Goal: Information Seeking & Learning: Find specific fact

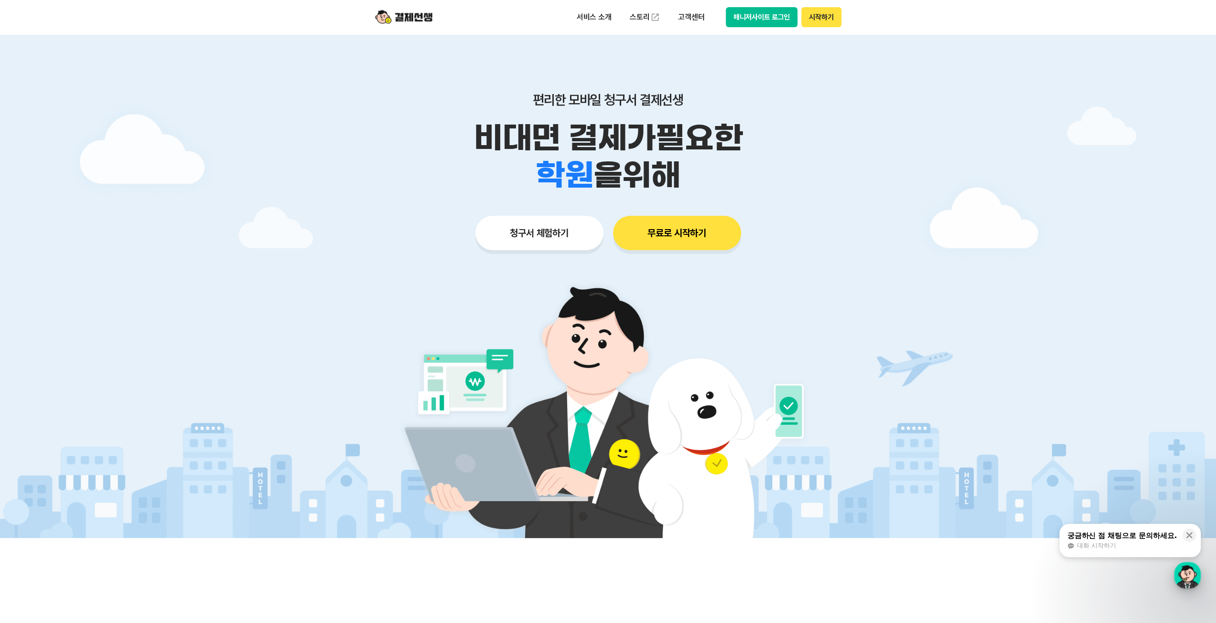
click at [1176, 564] on div "button" at bounding box center [1187, 575] width 27 height 27
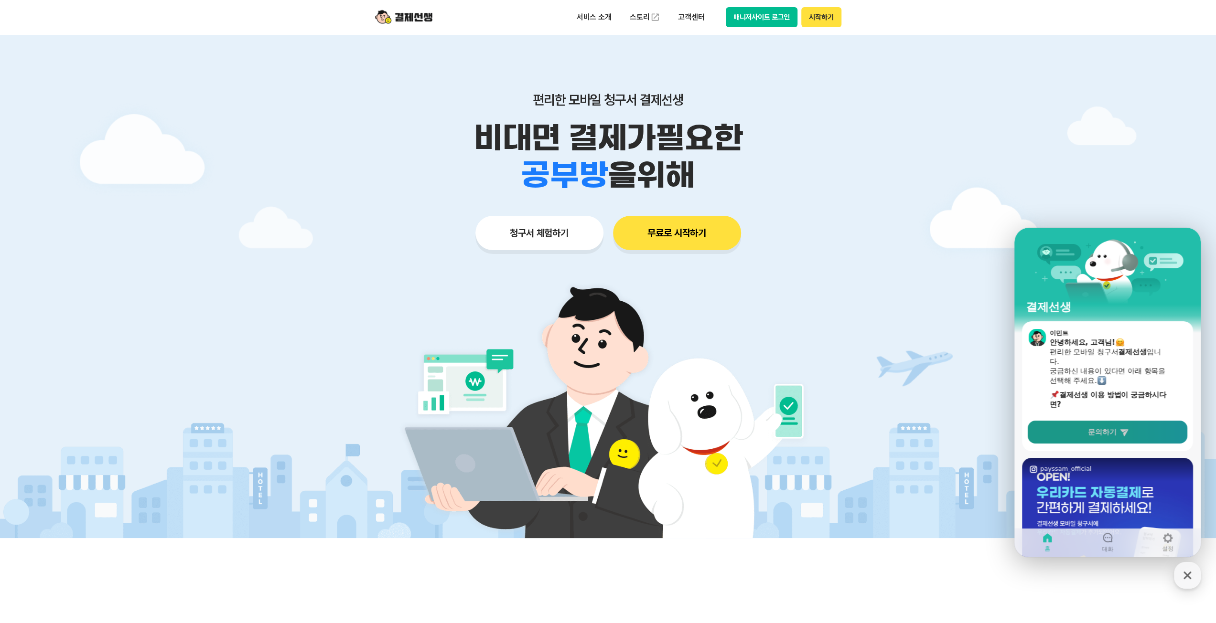
click at [1124, 439] on link "문의하기" at bounding box center [1107, 432] width 160 height 23
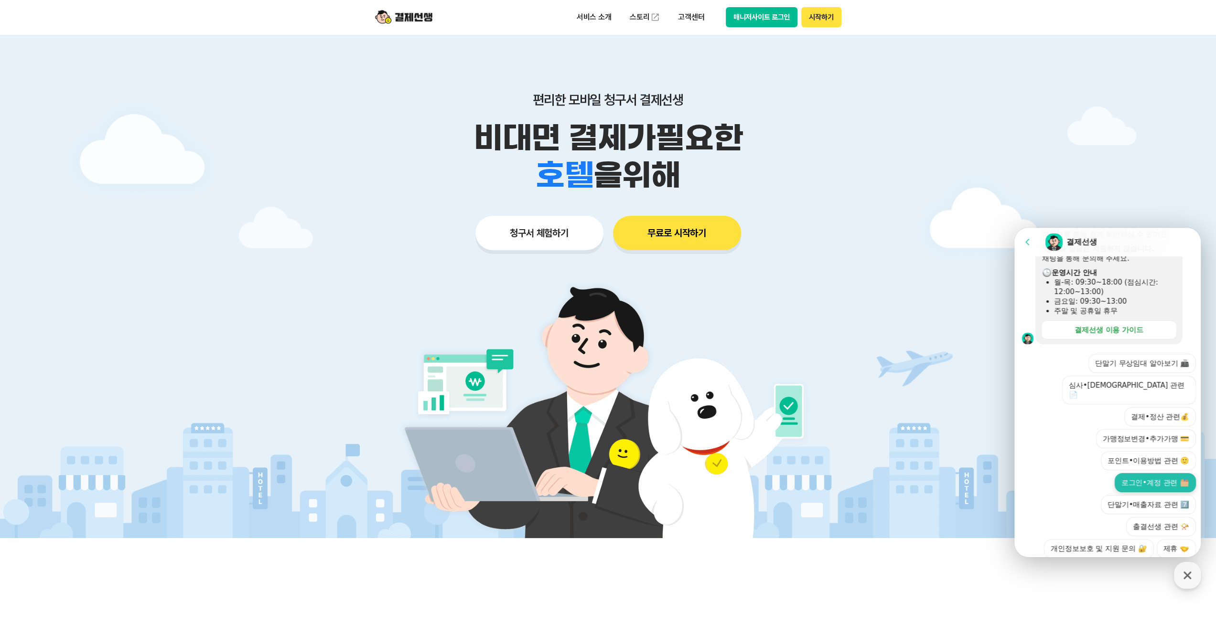
scroll to position [191, 0]
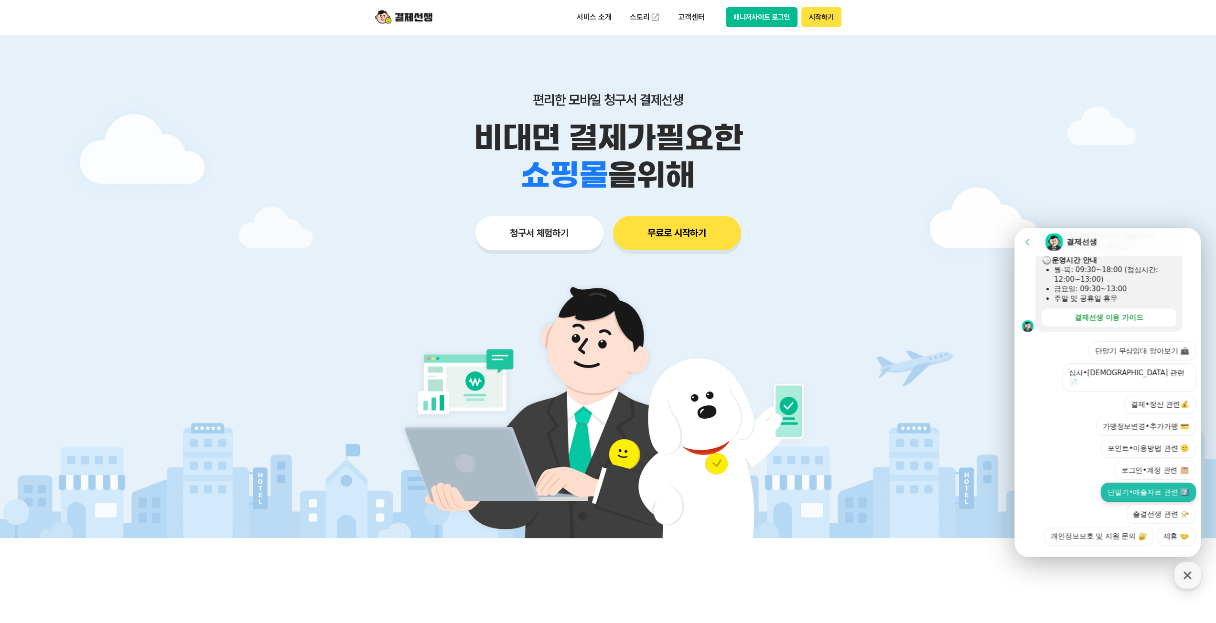
click at [1179, 483] on button "단말기•매출자료 관련 7️⃣" at bounding box center [1147, 492] width 95 height 19
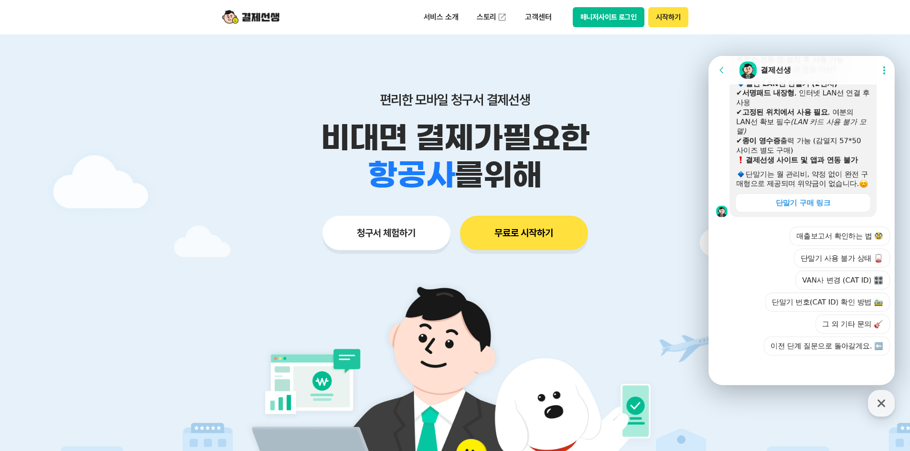
scroll to position [430, 0]
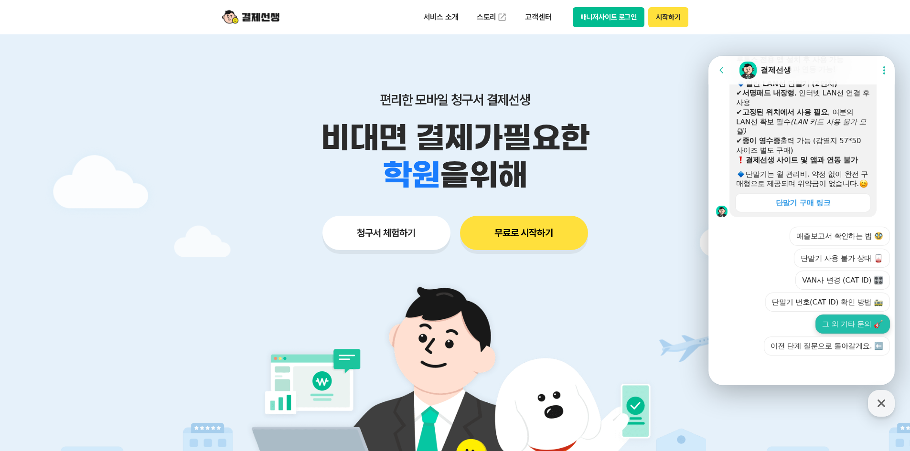
click at [852, 325] on button "그 외 기타 문의" at bounding box center [852, 324] width 75 height 19
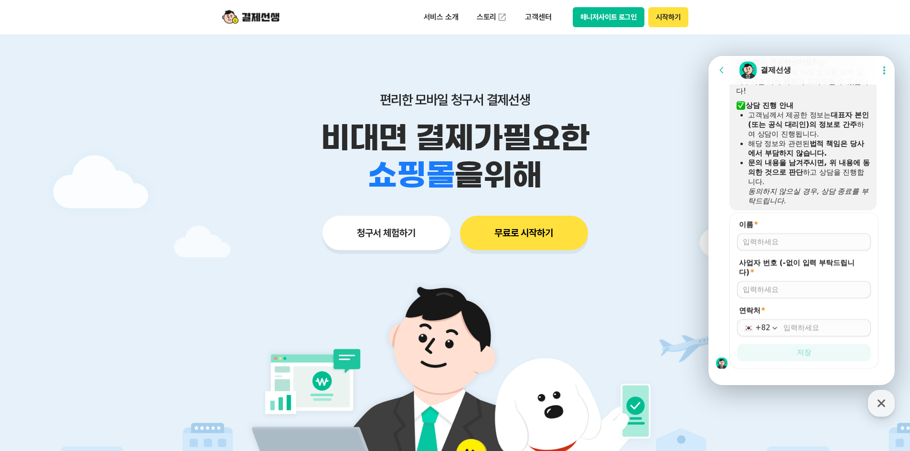
scroll to position [646, 0]
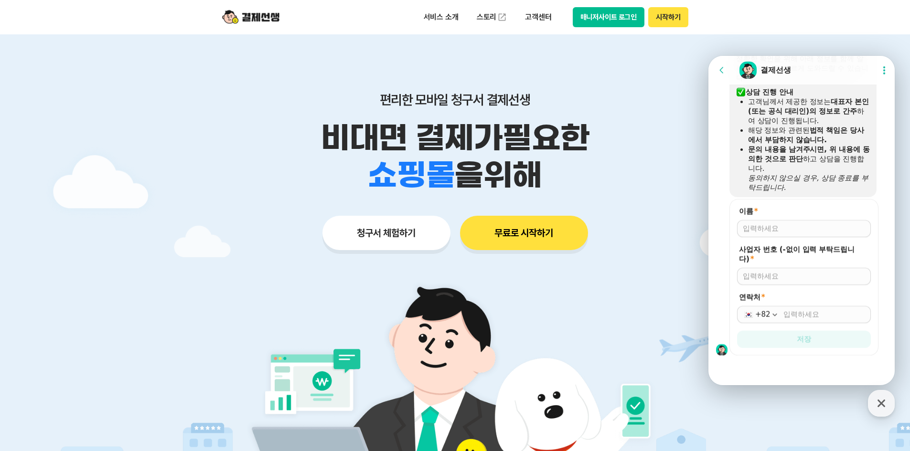
click at [785, 236] on div at bounding box center [804, 228] width 134 height 17
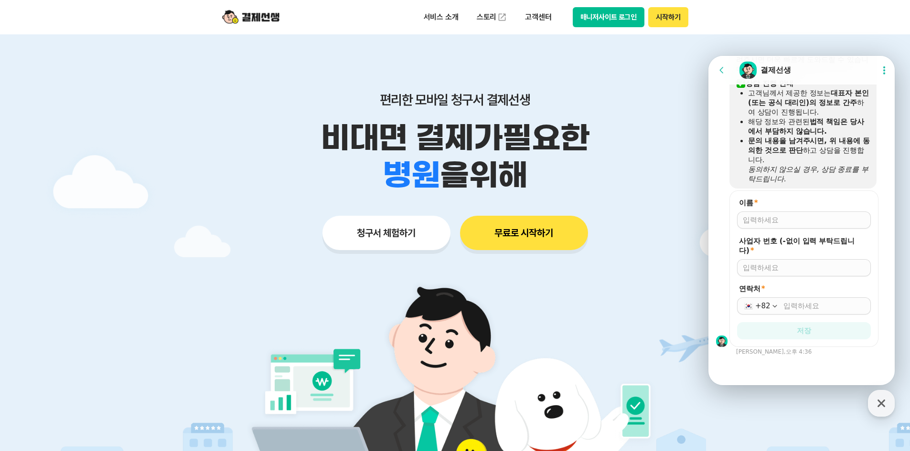
click at [783, 233] on form "이름 * 사업자 번호 (-없이 입력 부탁드립니다) * 연락처 * +82 저장" at bounding box center [803, 269] width 149 height 157
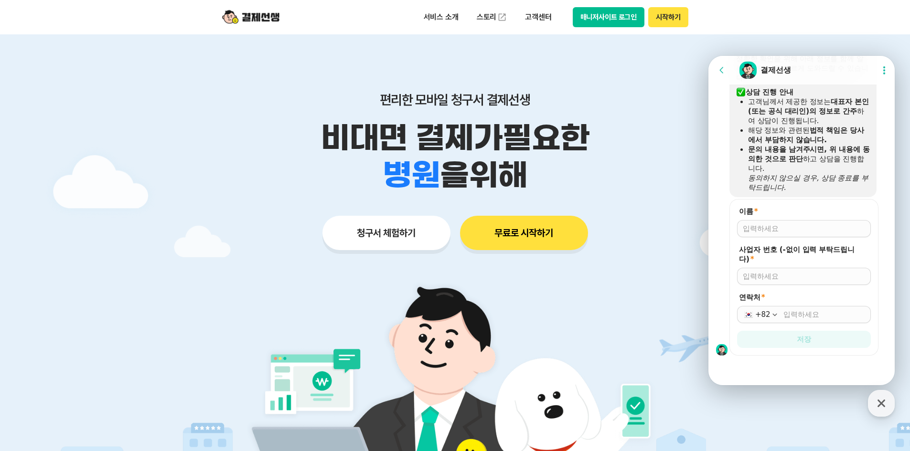
click at [777, 225] on input "이름 *" at bounding box center [804, 229] width 122 height 10
type input "세예의원"
click at [782, 277] on input "사업자 번호 (-없이 입력 부탁드립니다) *" at bounding box center [804, 277] width 122 height 10
type input "4700303420"
click at [790, 313] on input "연락처 *" at bounding box center [824, 315] width 82 height 10
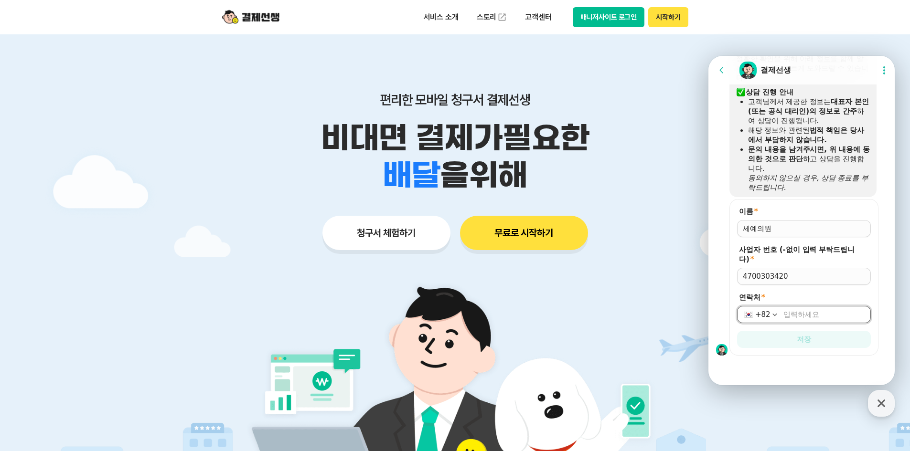
type input "[PHONE_NUMBER]"
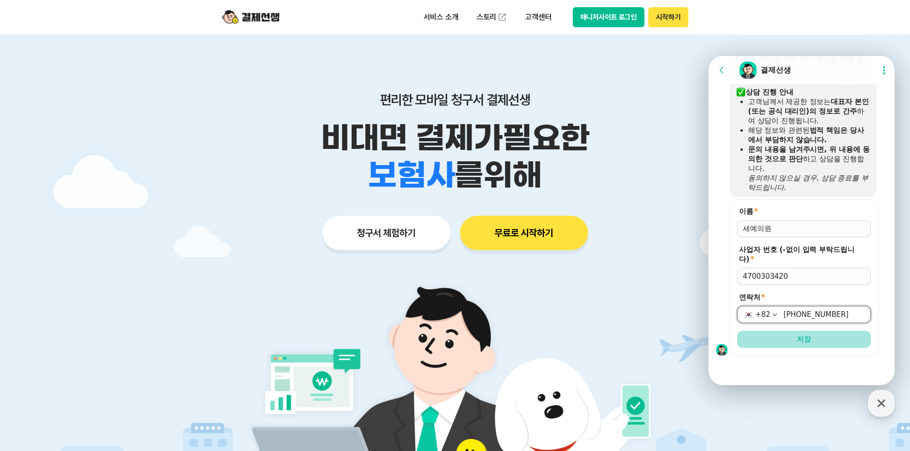
click at [798, 342] on span "저장" at bounding box center [804, 340] width 14 height 10
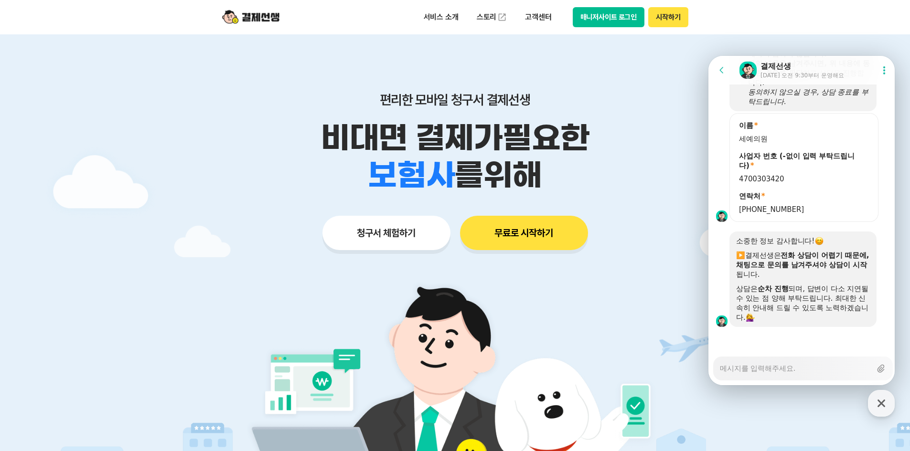
scroll to position [732, 0]
click at [796, 373] on textarea "Messenger Input Textarea" at bounding box center [795, 365] width 151 height 16
click at [532, 19] on p "고객센터" at bounding box center [538, 17] width 40 height 17
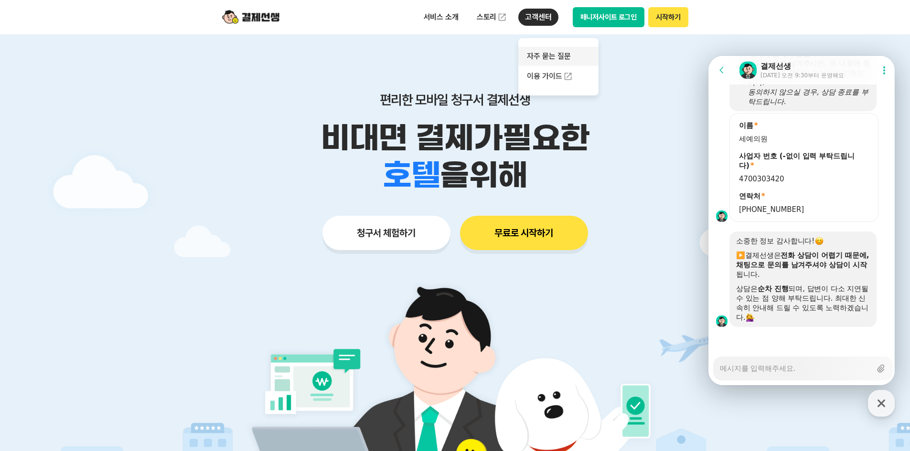
click at [557, 55] on link "자주 묻는 질문" at bounding box center [558, 56] width 80 height 19
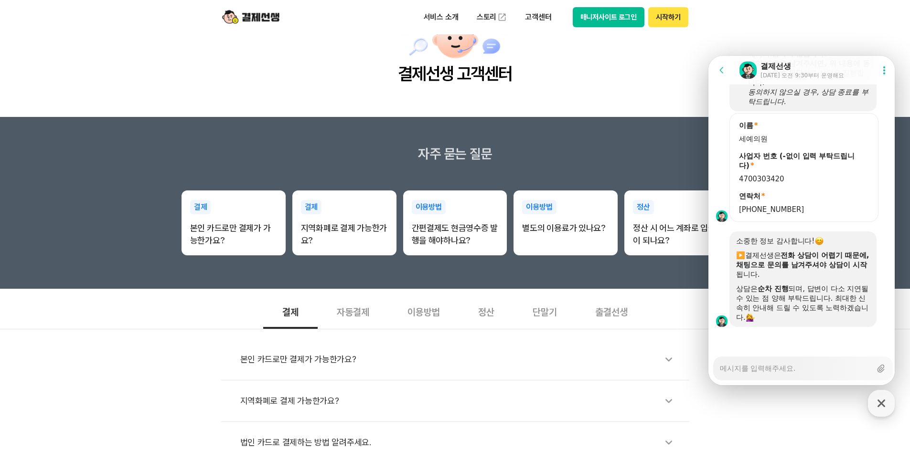
scroll to position [96, 0]
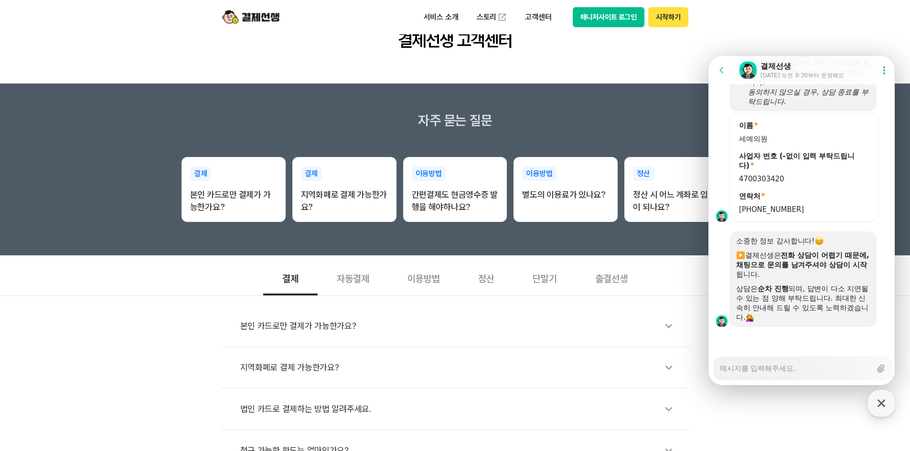
click at [559, 276] on div "단말기" at bounding box center [544, 277] width 63 height 35
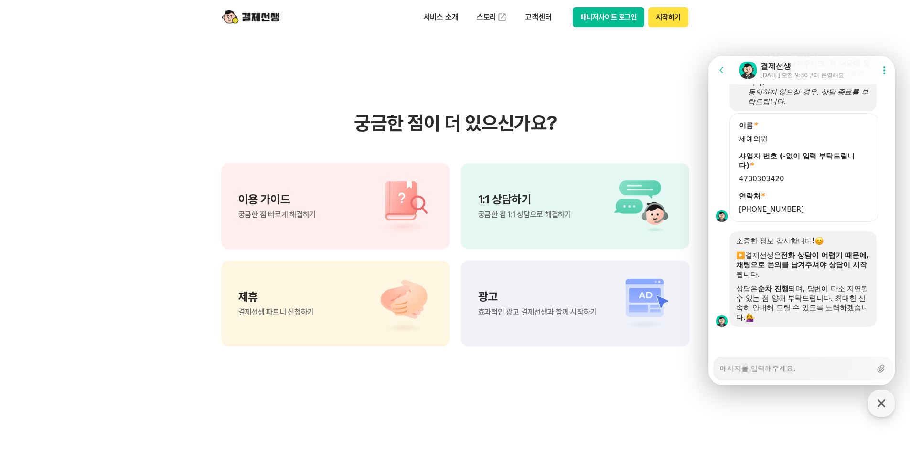
scroll to position [525, 0]
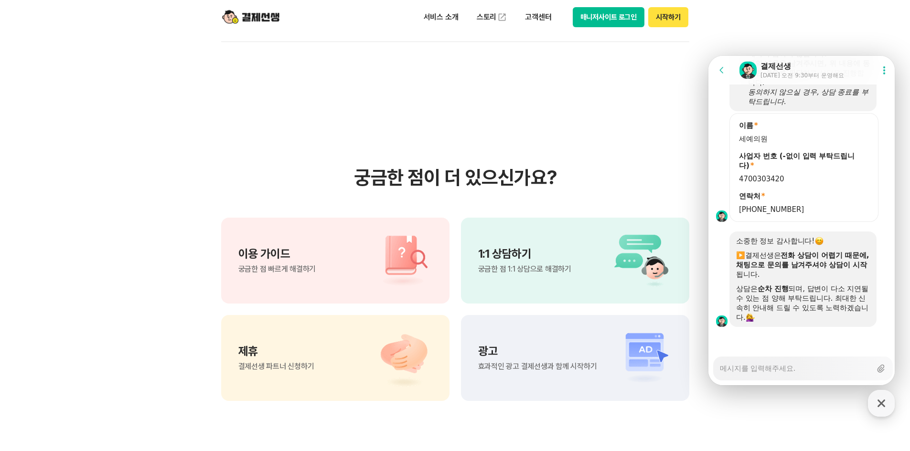
click at [570, 283] on div "1:1 상담하기 궁금한 점 1:1 상담으로 해결하기" at bounding box center [575, 261] width 228 height 86
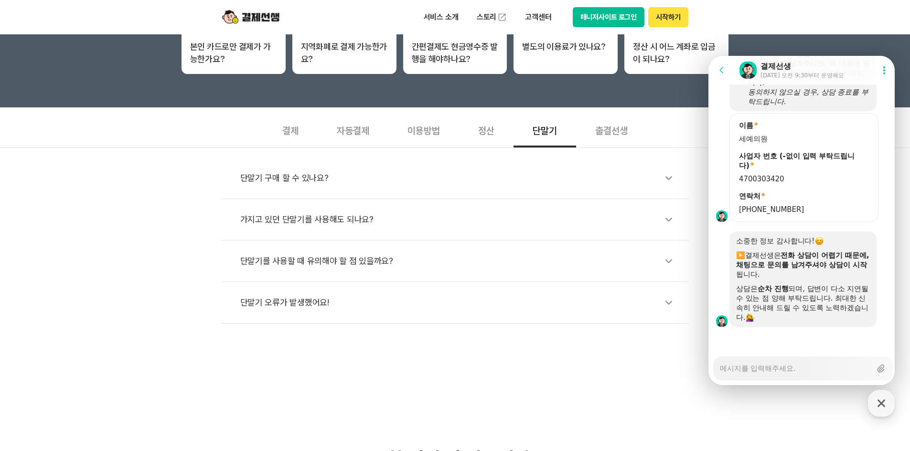
scroll to position [239, 0]
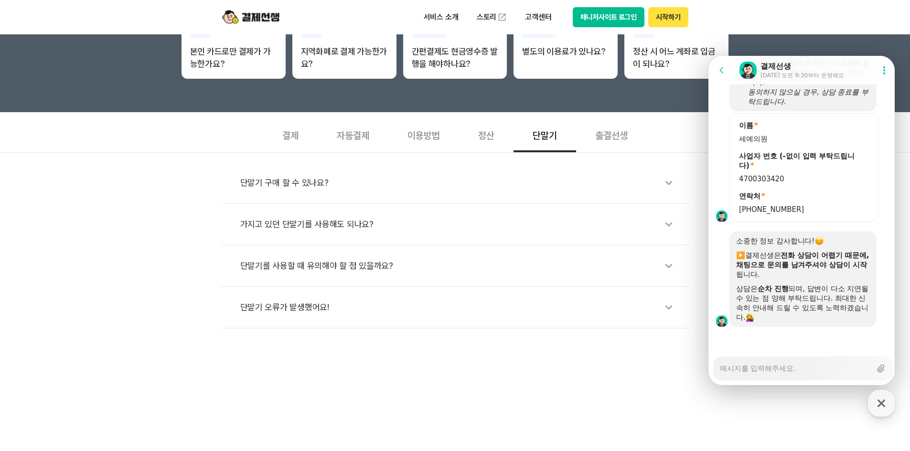
click at [484, 133] on div "정산" at bounding box center [486, 134] width 54 height 35
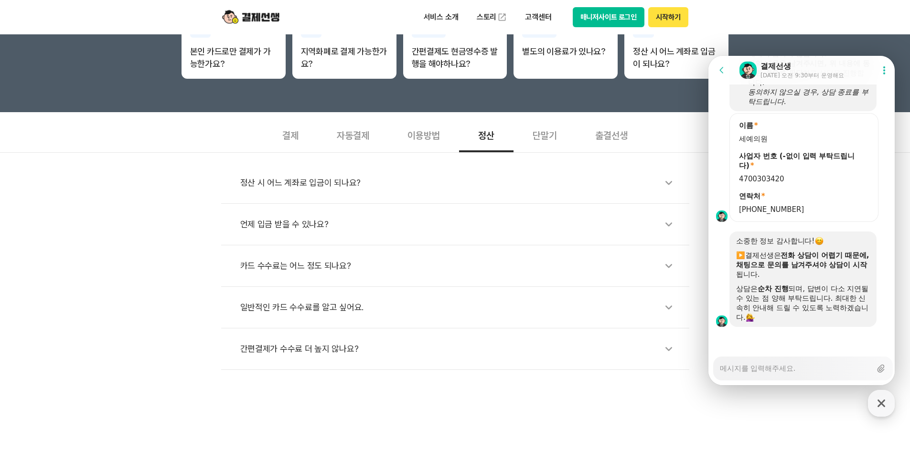
click at [416, 142] on div "이용방법" at bounding box center [423, 134] width 71 height 35
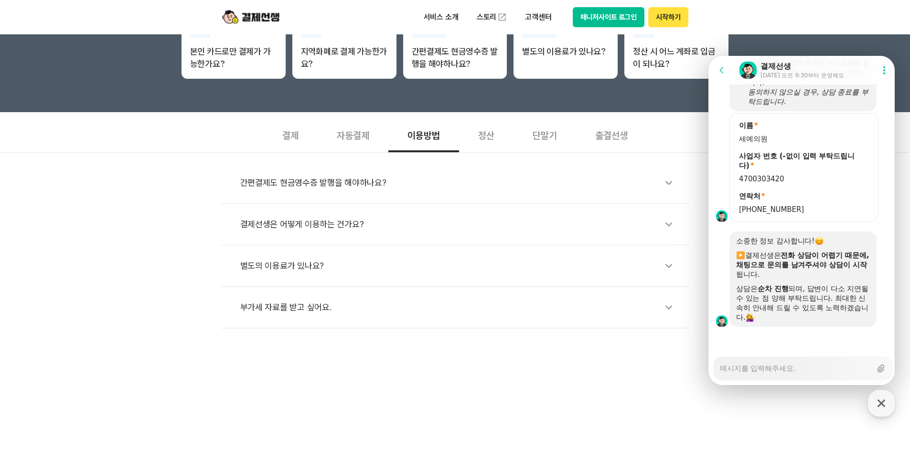
click at [357, 137] on div "자동결제" at bounding box center [353, 134] width 71 height 35
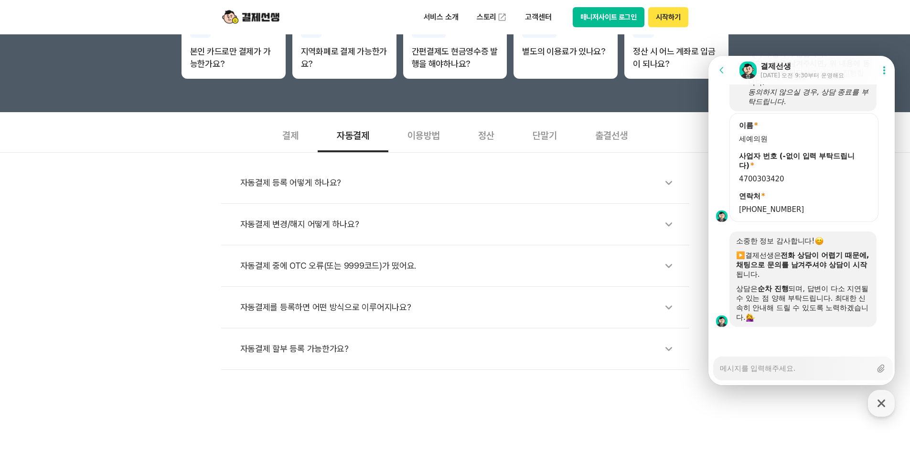
click at [295, 140] on div "결제" at bounding box center [290, 134] width 54 height 35
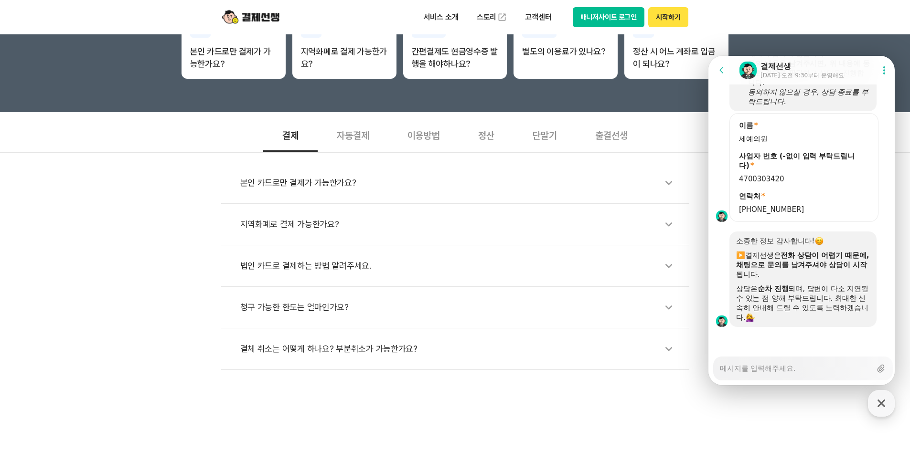
click at [403, 136] on div "이용방법" at bounding box center [423, 134] width 71 height 35
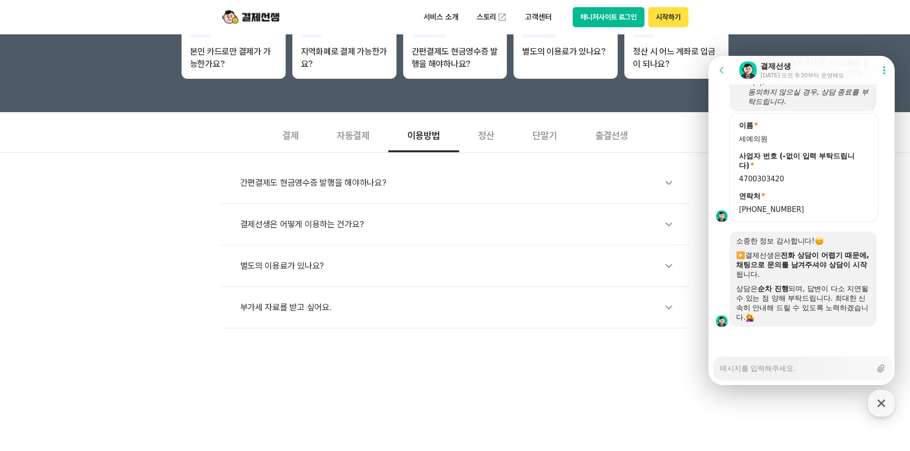
click at [300, 318] on div "부가세 자료를 받고 싶어요." at bounding box center [459, 308] width 439 height 22
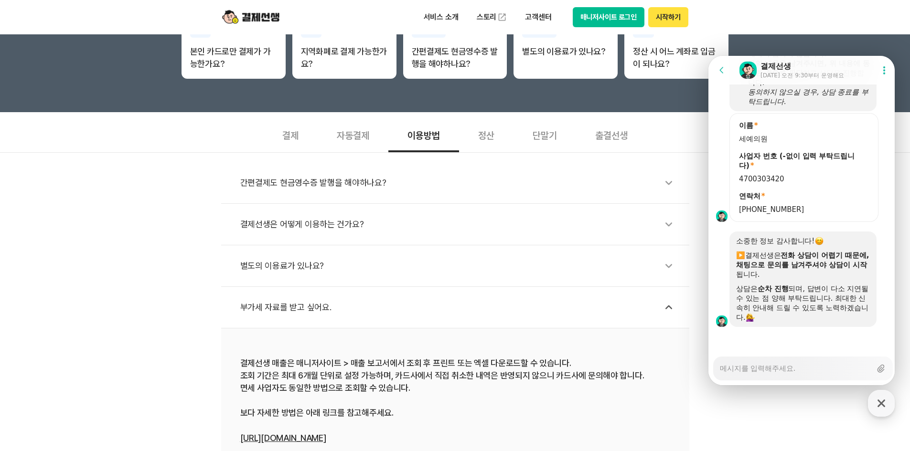
scroll to position [430, 0]
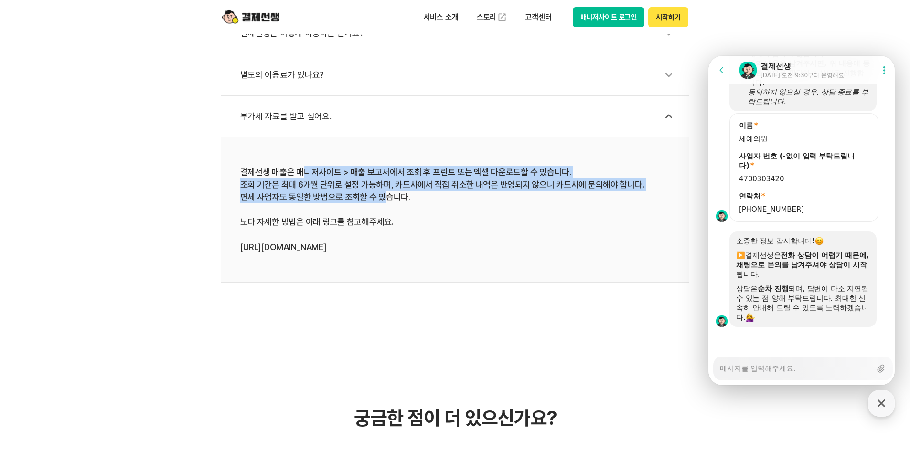
drag, startPoint x: 305, startPoint y: 175, endPoint x: 398, endPoint y: 204, distance: 97.3
click at [394, 201] on div "결제선생 매출은 매니저사이트 > 매출 보고서에서 조회 후 프린트 또는 엑셀 다운로드할 수 있습니다. 조회 기간은 최대 6개월 단위로 설정 가능…" at bounding box center [455, 209] width 430 height 87
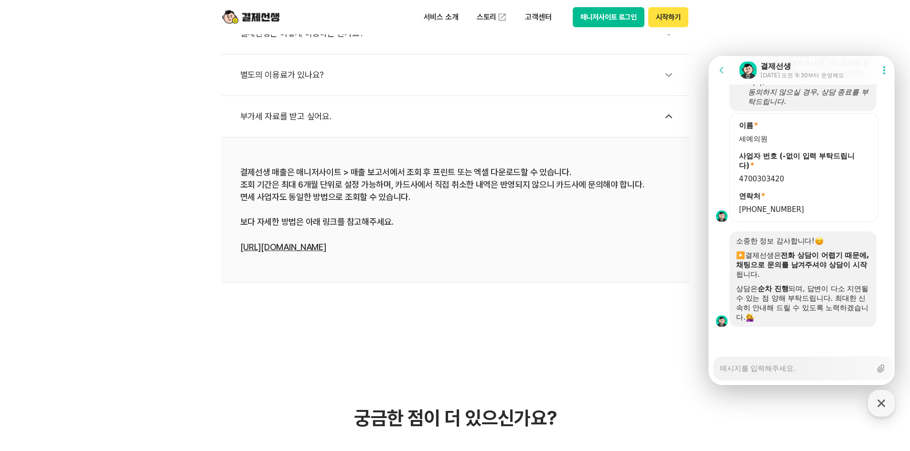
click at [398, 204] on div "결제선생 매출은 매니저사이트 > 매출 보고서에서 조회 후 프린트 또는 엑셀 다운로드할 수 있습니다. 조회 기간은 최대 6개월 단위로 설정 가능…" at bounding box center [455, 209] width 430 height 87
click at [292, 248] on link "[URL][DOMAIN_NAME]" at bounding box center [283, 247] width 86 height 10
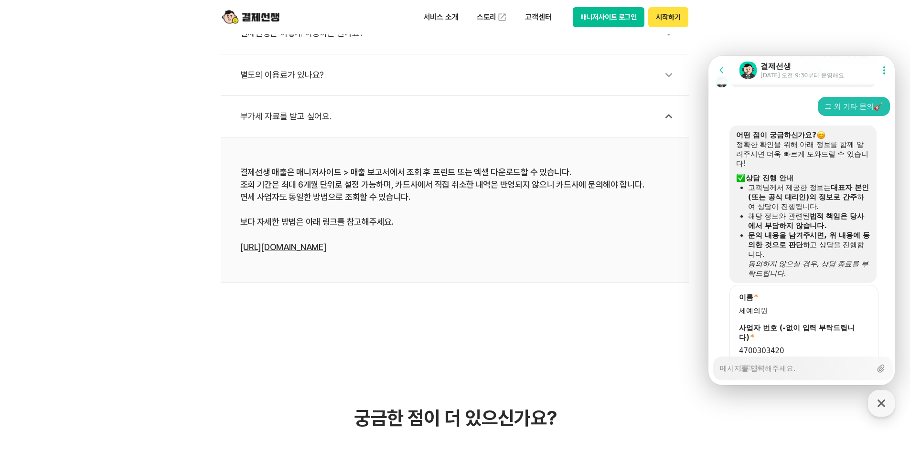
scroll to position [397, 0]
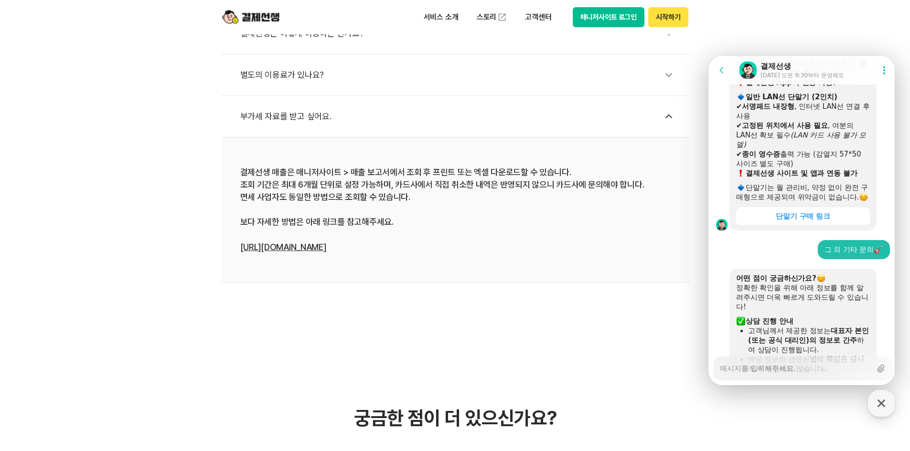
click at [881, 70] on icon at bounding box center [884, 70] width 10 height 10
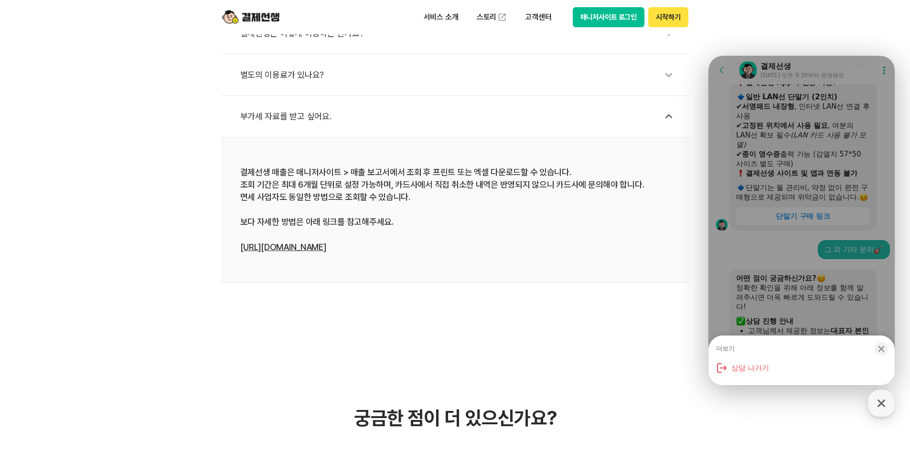
click at [762, 357] on div "더보기 Close bottom sheet modal" at bounding box center [801, 347] width 186 height 23
click at [762, 368] on button "상담 나가기" at bounding box center [801, 368] width 171 height 19
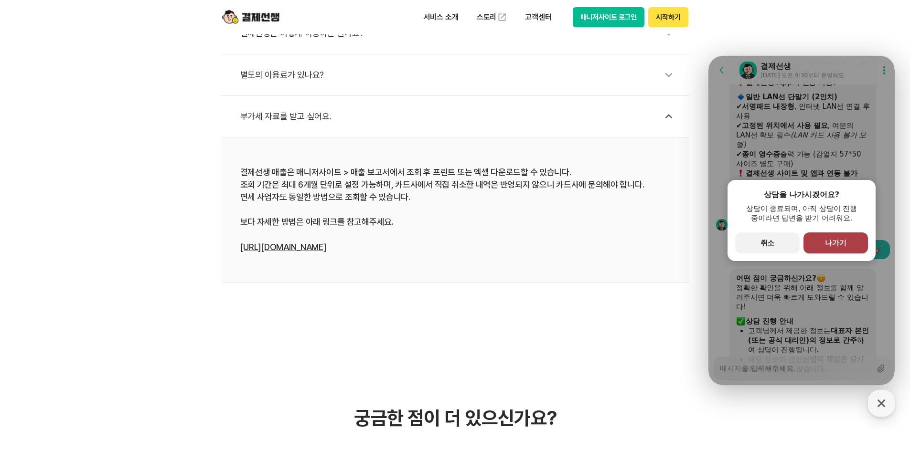
click at [828, 239] on span "나가기" at bounding box center [835, 243] width 21 height 9
type textarea "x"
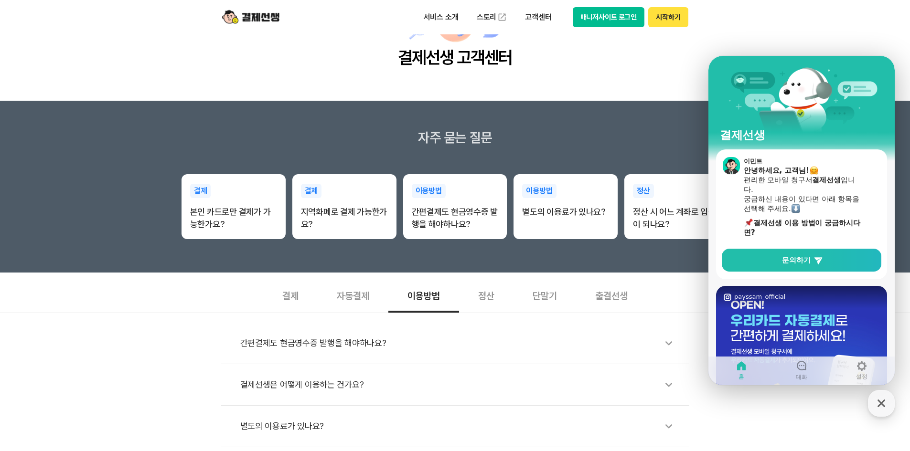
scroll to position [0, 0]
